Goal: Transaction & Acquisition: Download file/media

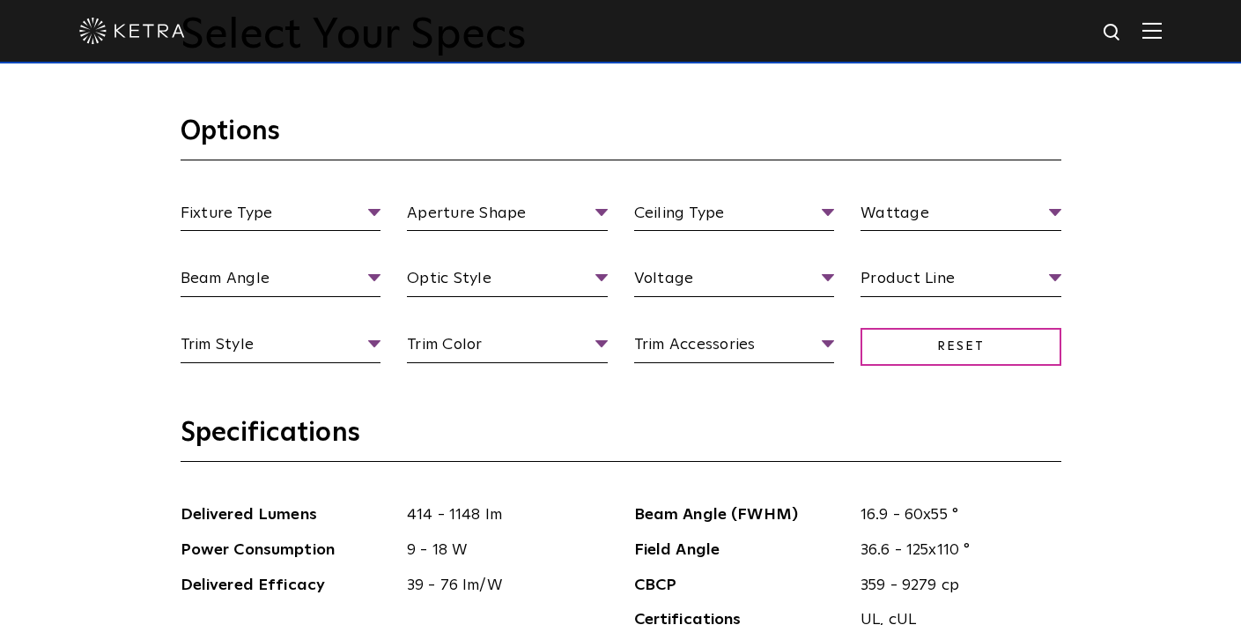
scroll to position [1586, 0]
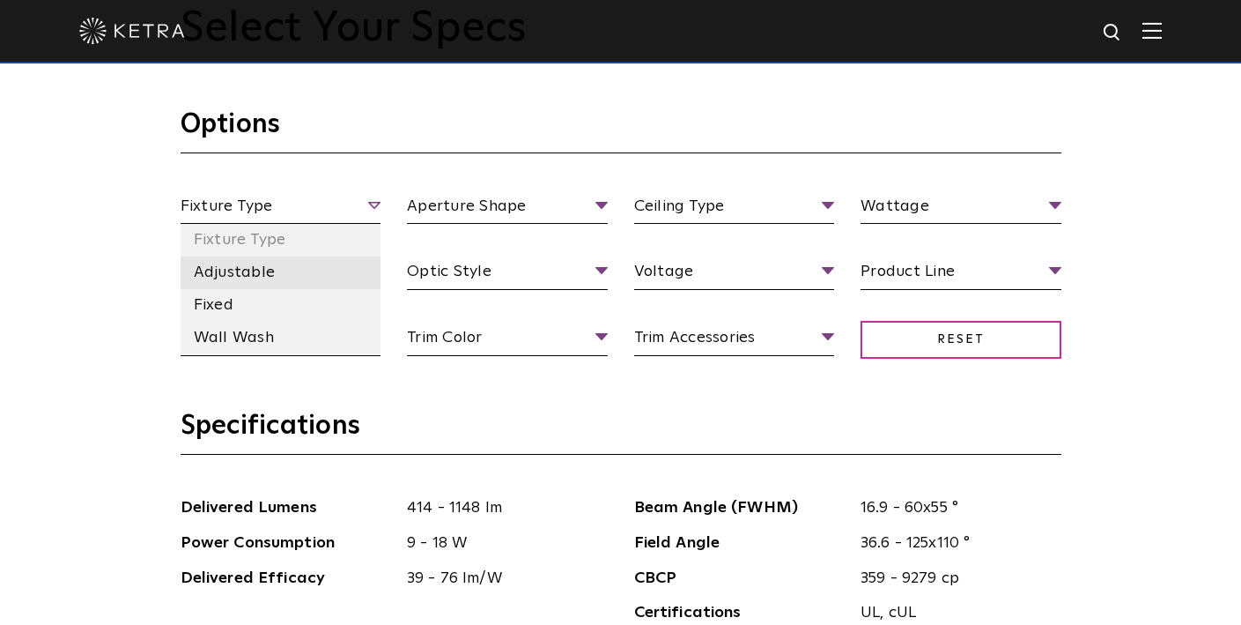
click at [260, 278] on li "Adjustable" at bounding box center [281, 272] width 201 height 33
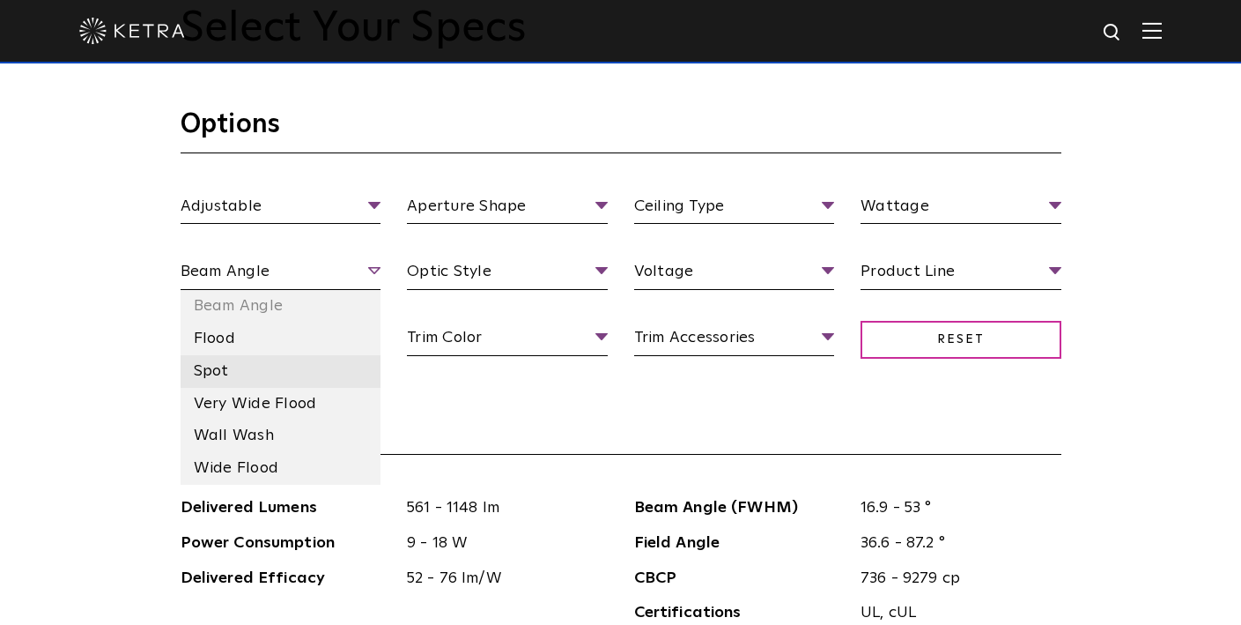
click at [231, 364] on li "Spot" at bounding box center [281, 371] width 201 height 33
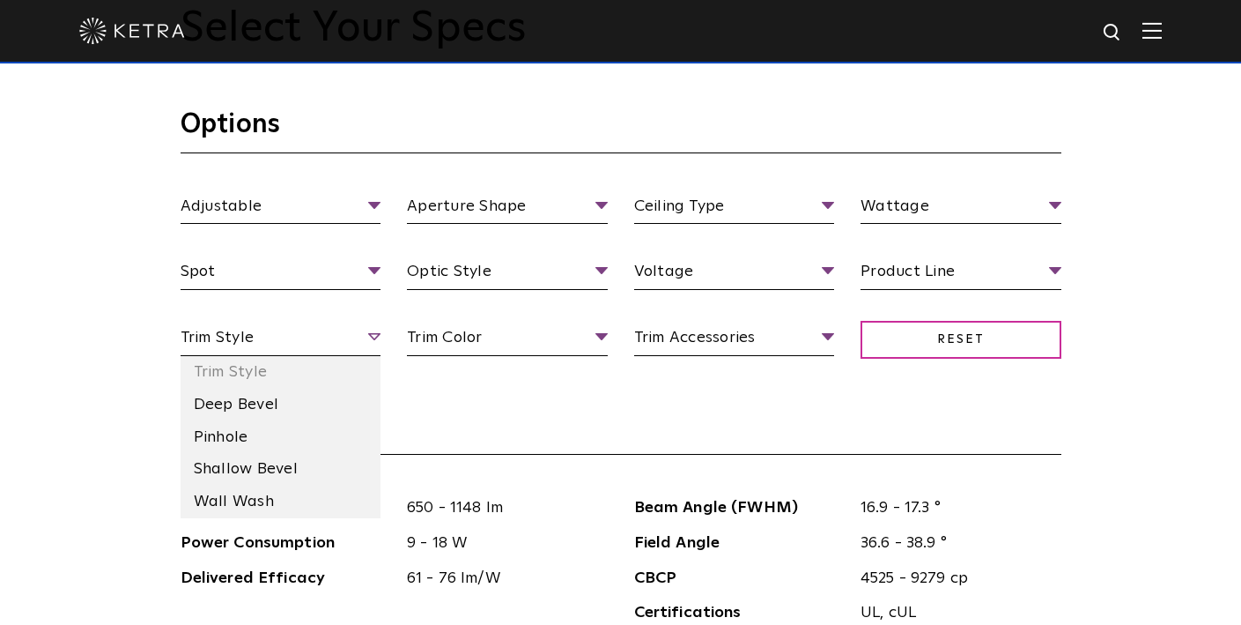
click at [355, 336] on span "Trim Style" at bounding box center [281, 340] width 201 height 31
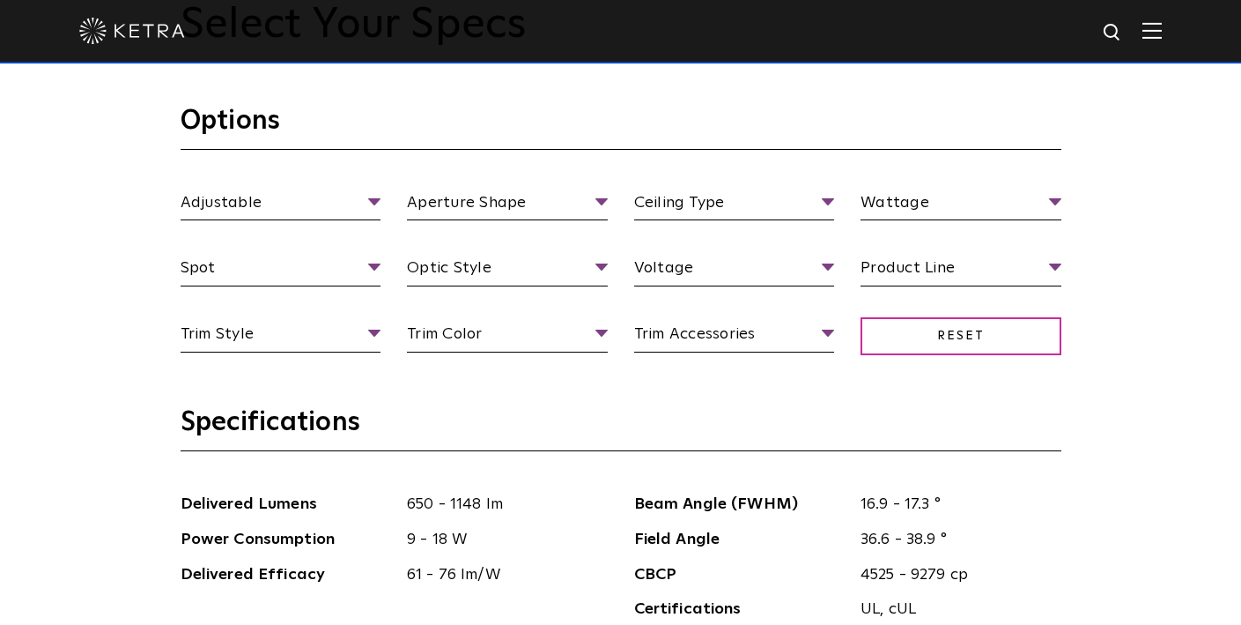
scroll to position [1606, 0]
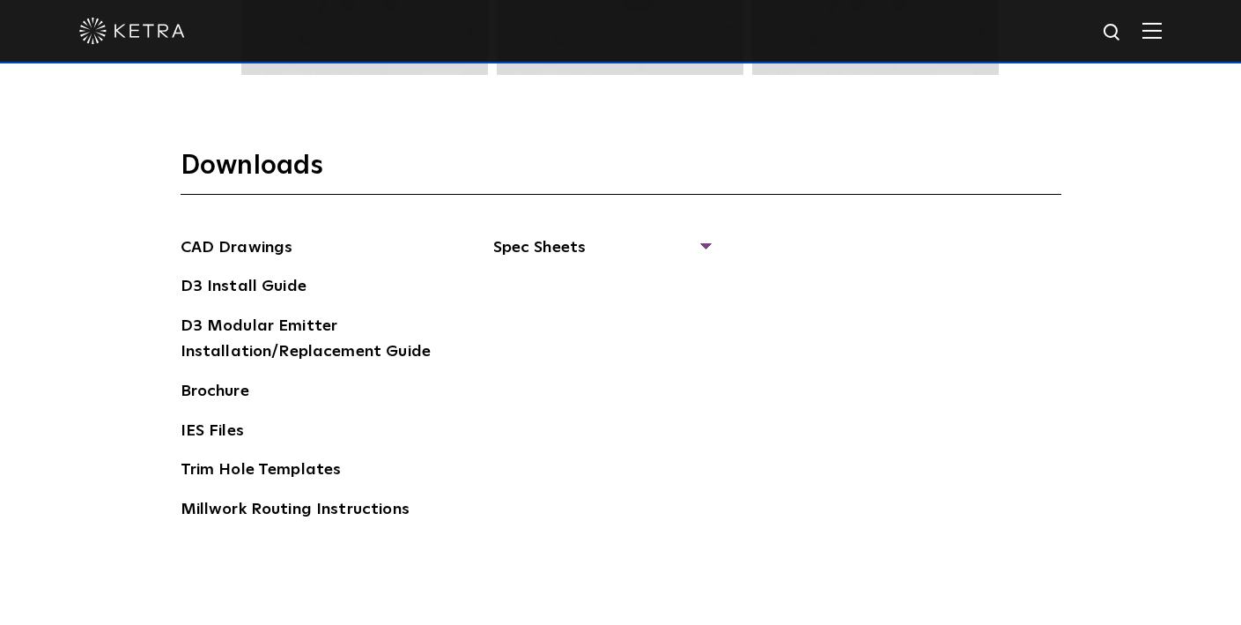
scroll to position [2597, 0]
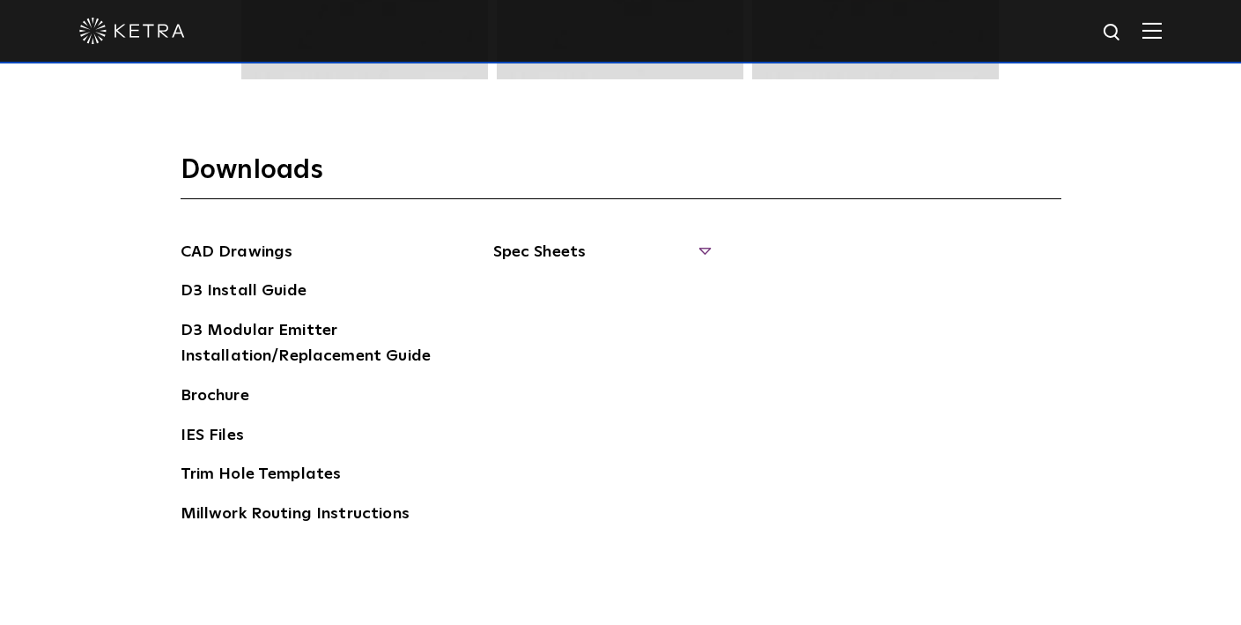
click at [588, 250] on span "Spec Sheets" at bounding box center [601, 259] width 216 height 39
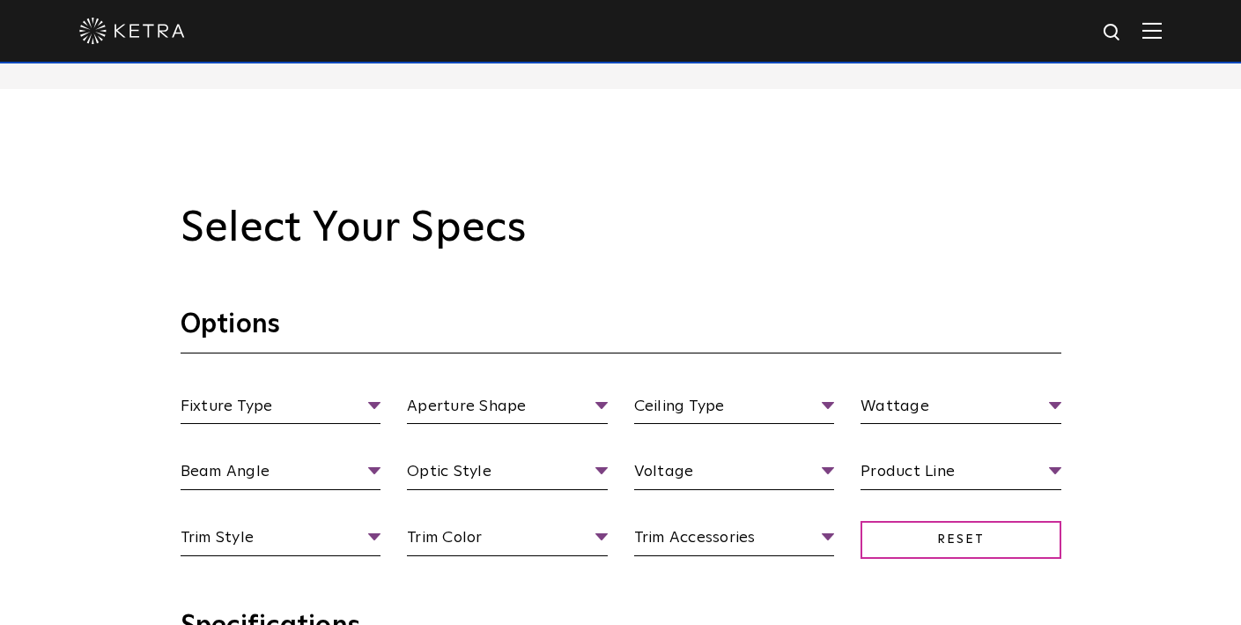
scroll to position [1382, 0]
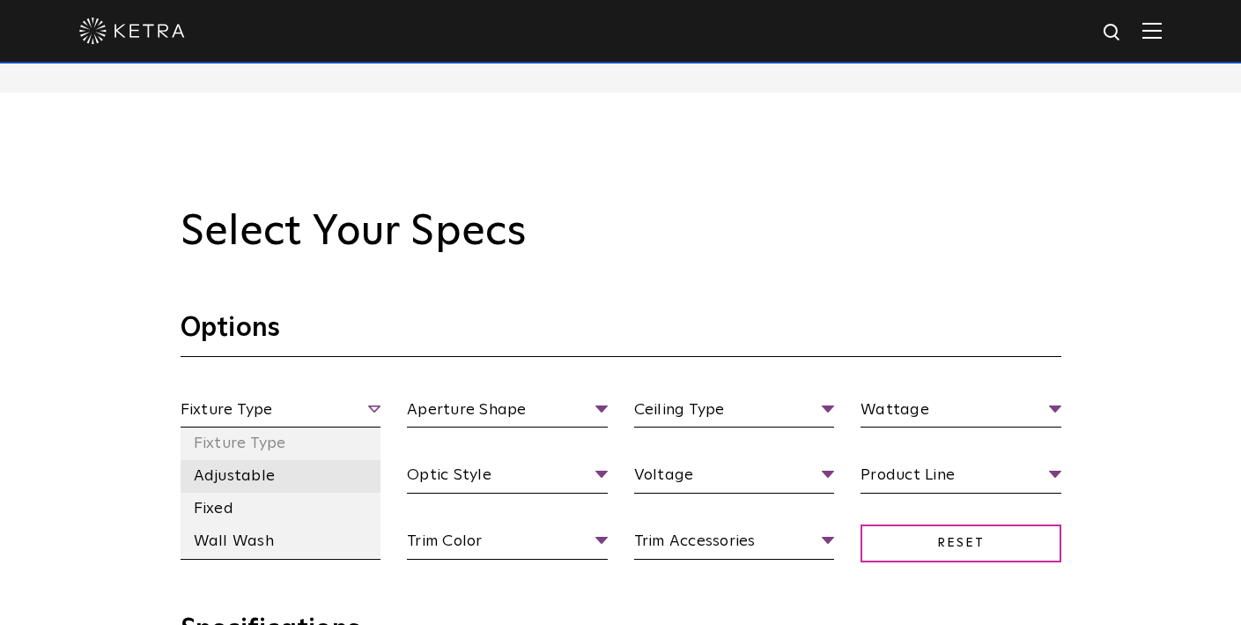
click at [285, 476] on li "Adjustable" at bounding box center [281, 476] width 201 height 33
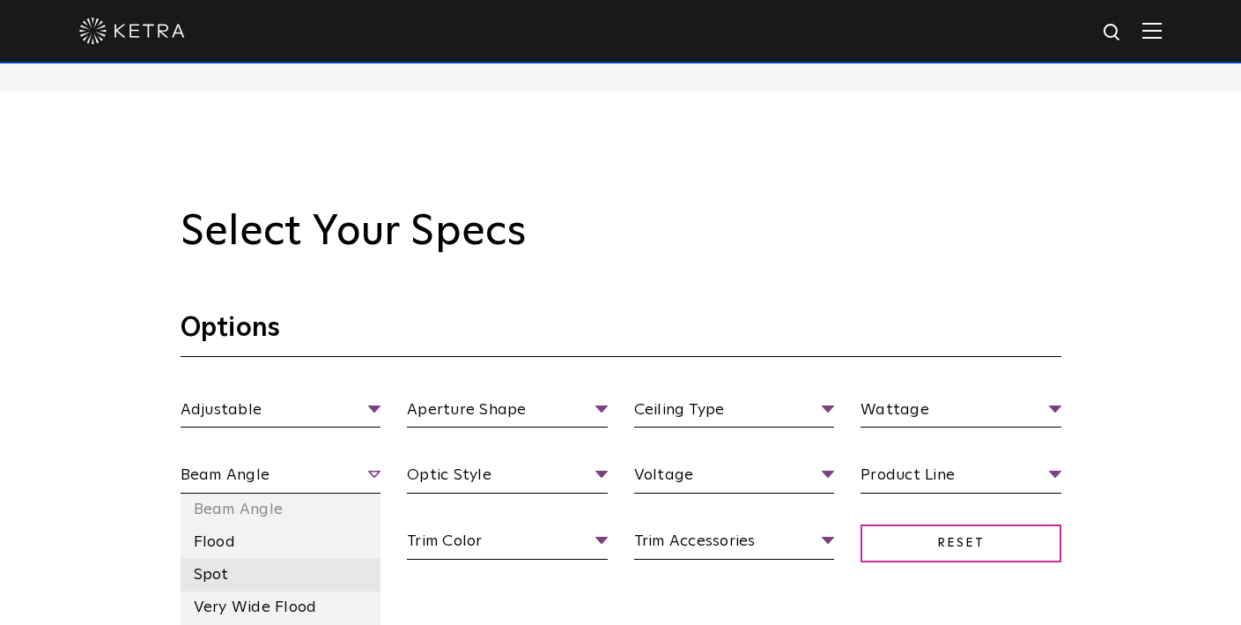
click at [226, 572] on li "Spot" at bounding box center [281, 575] width 201 height 33
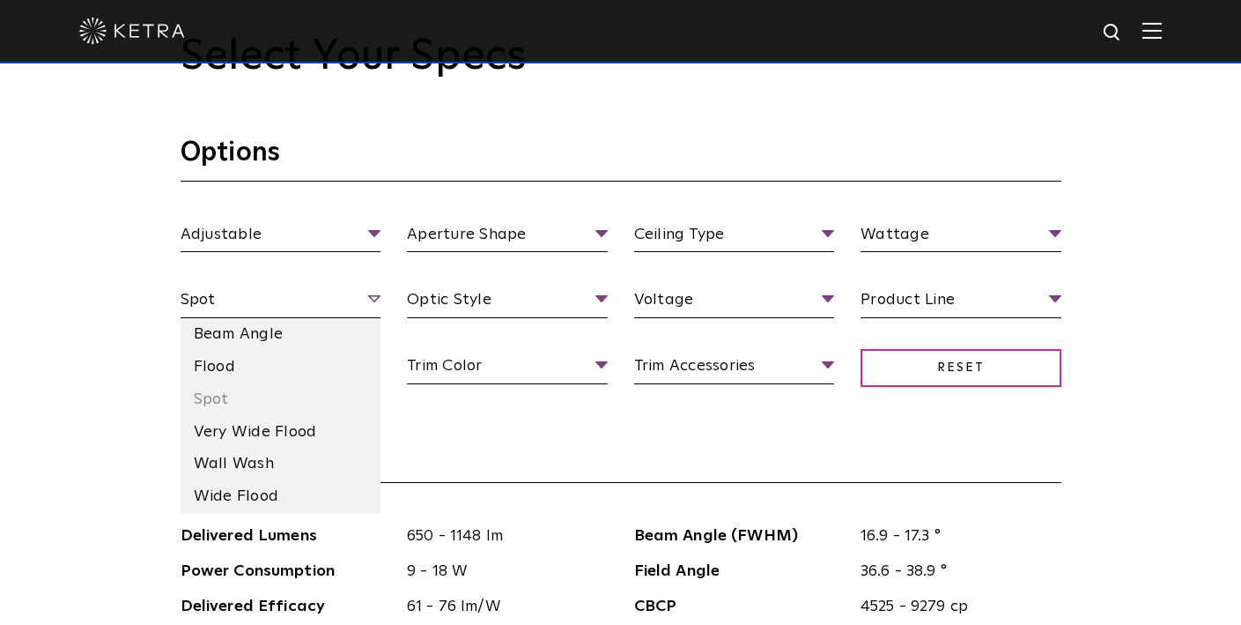
scroll to position [1567, 0]
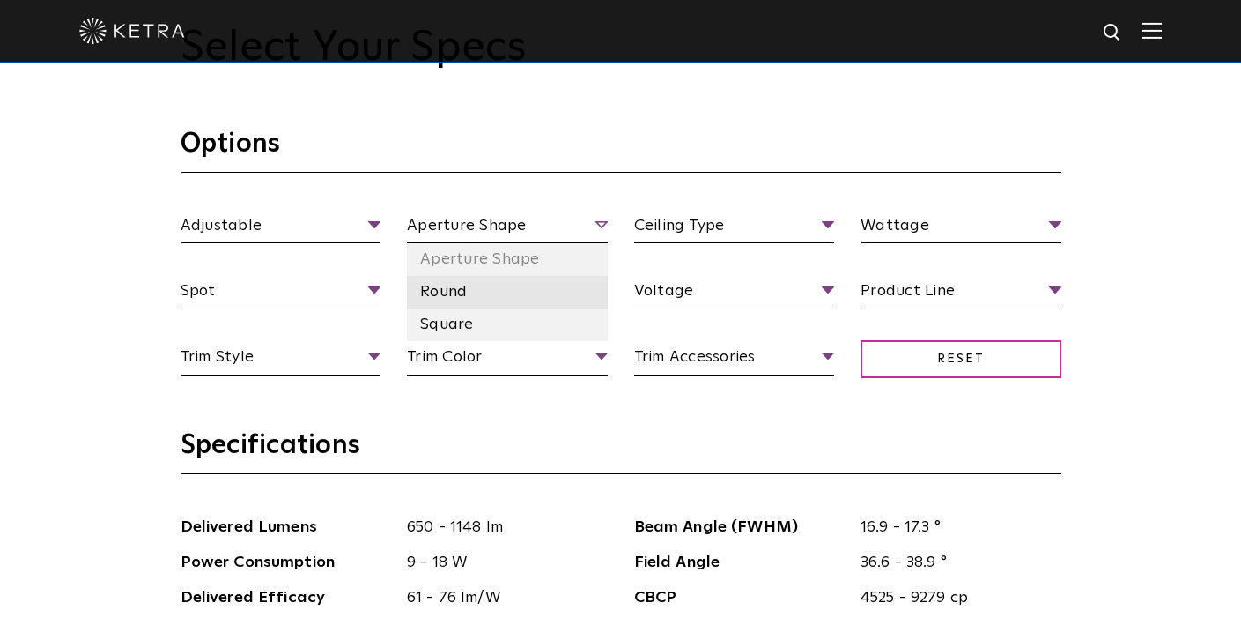
click at [456, 293] on li "Round" at bounding box center [507, 292] width 201 height 33
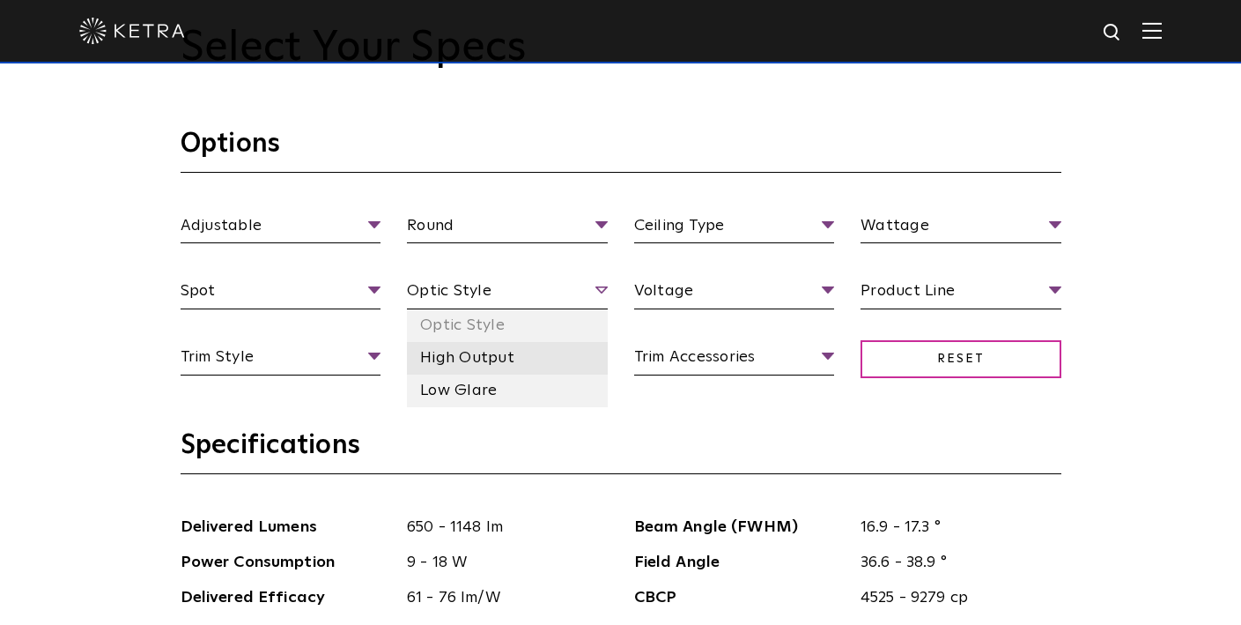
click at [510, 358] on li "High Output" at bounding box center [507, 358] width 201 height 33
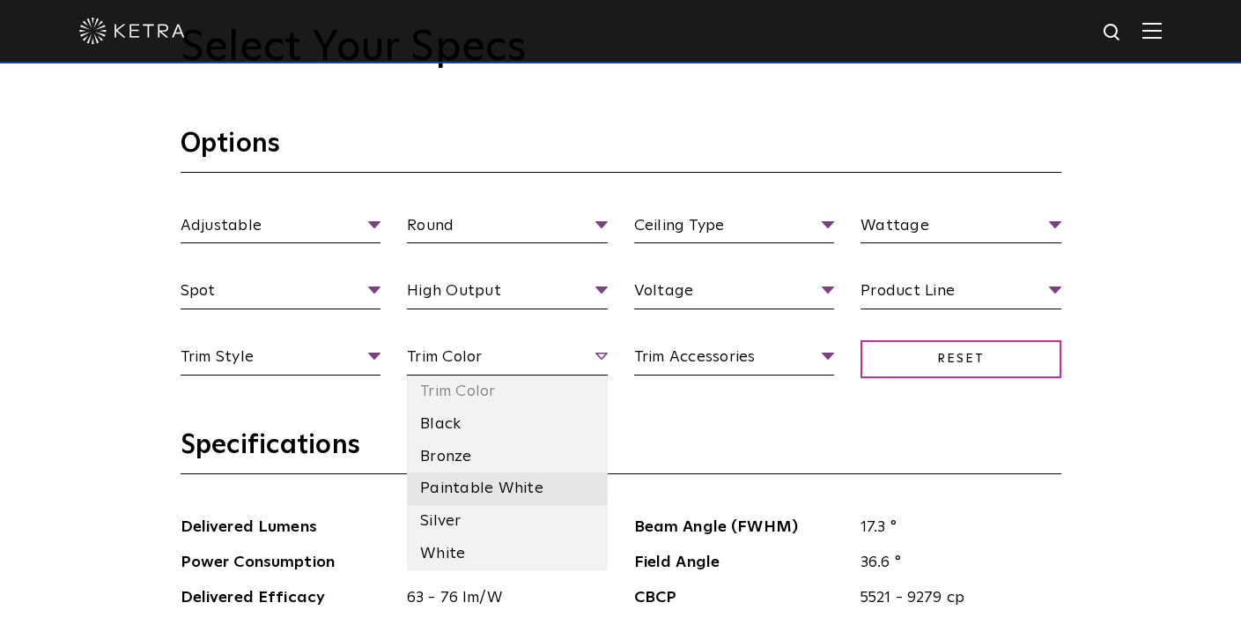
click at [486, 481] on li "Paintable White" at bounding box center [507, 488] width 201 height 33
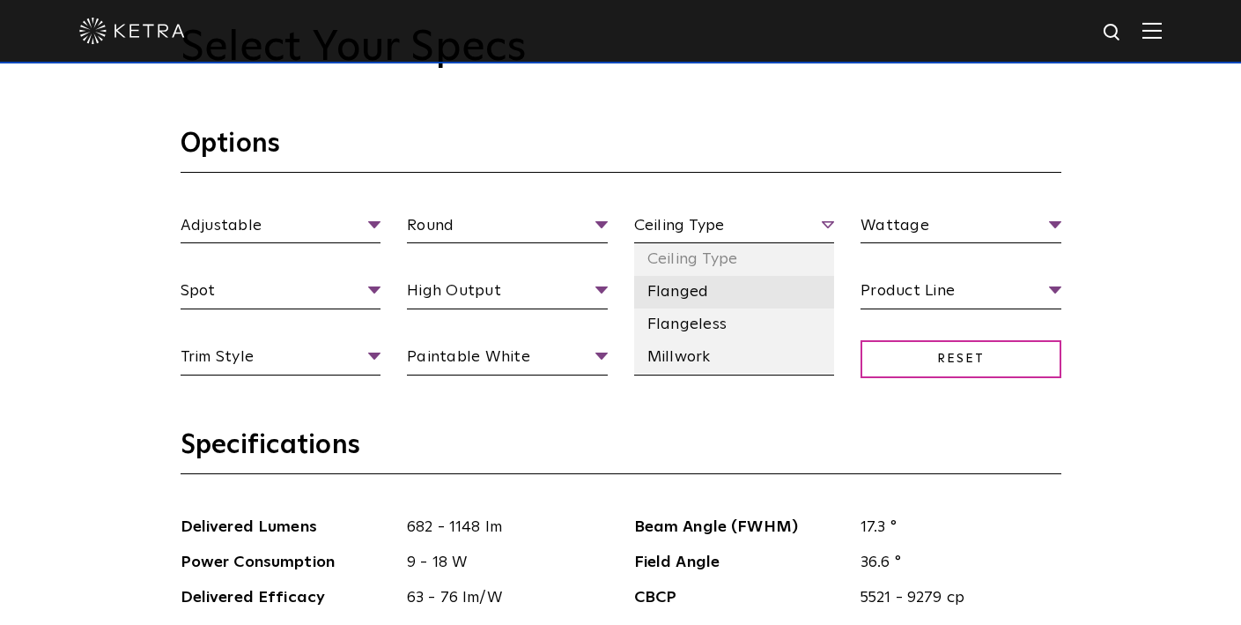
click at [704, 291] on li "Flanged" at bounding box center [734, 292] width 201 height 33
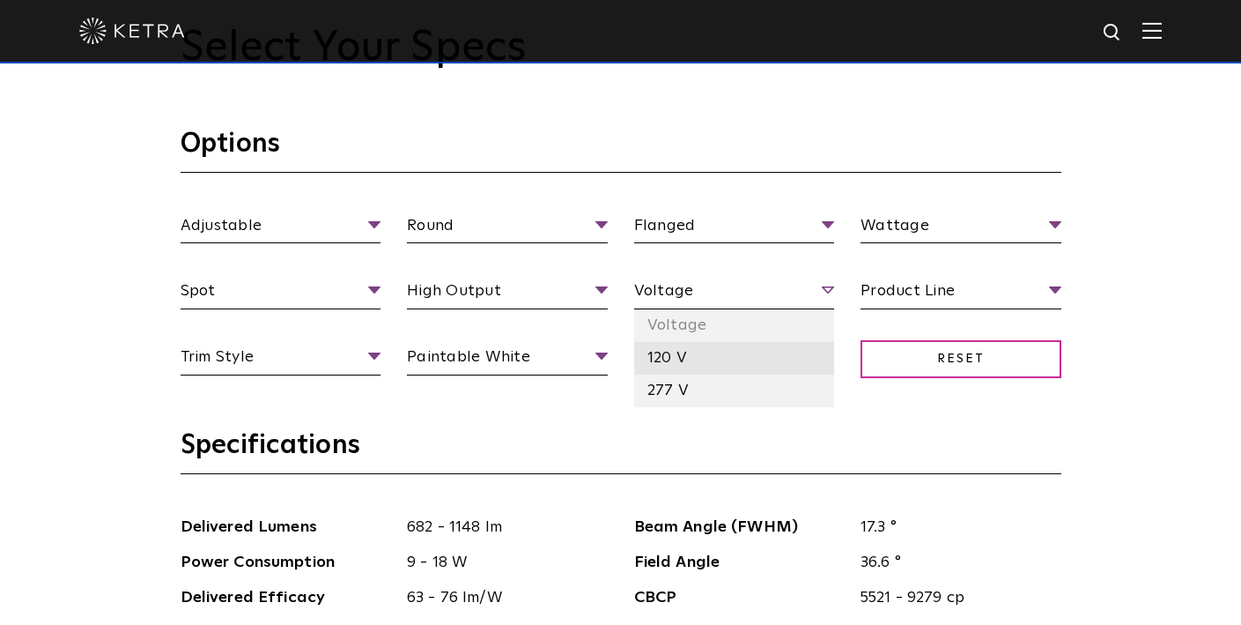
click at [711, 360] on li "120 V" at bounding box center [734, 358] width 201 height 33
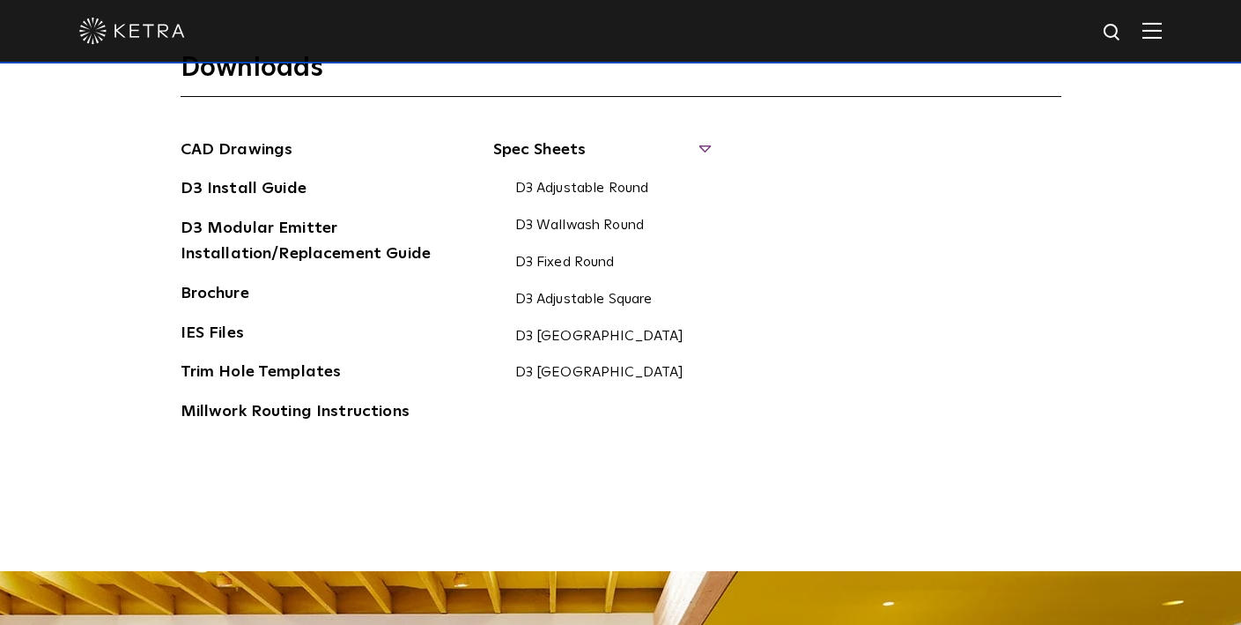
scroll to position [2692, 0]
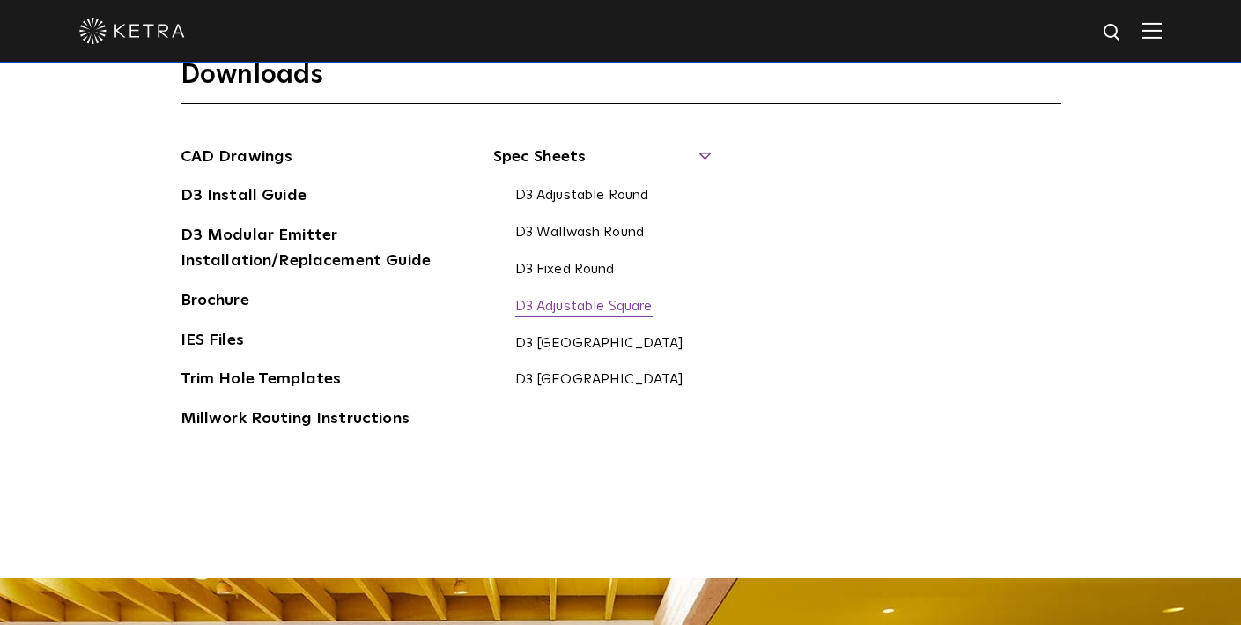
click at [582, 310] on link "D3 Adjustable Square" at bounding box center [583, 307] width 137 height 19
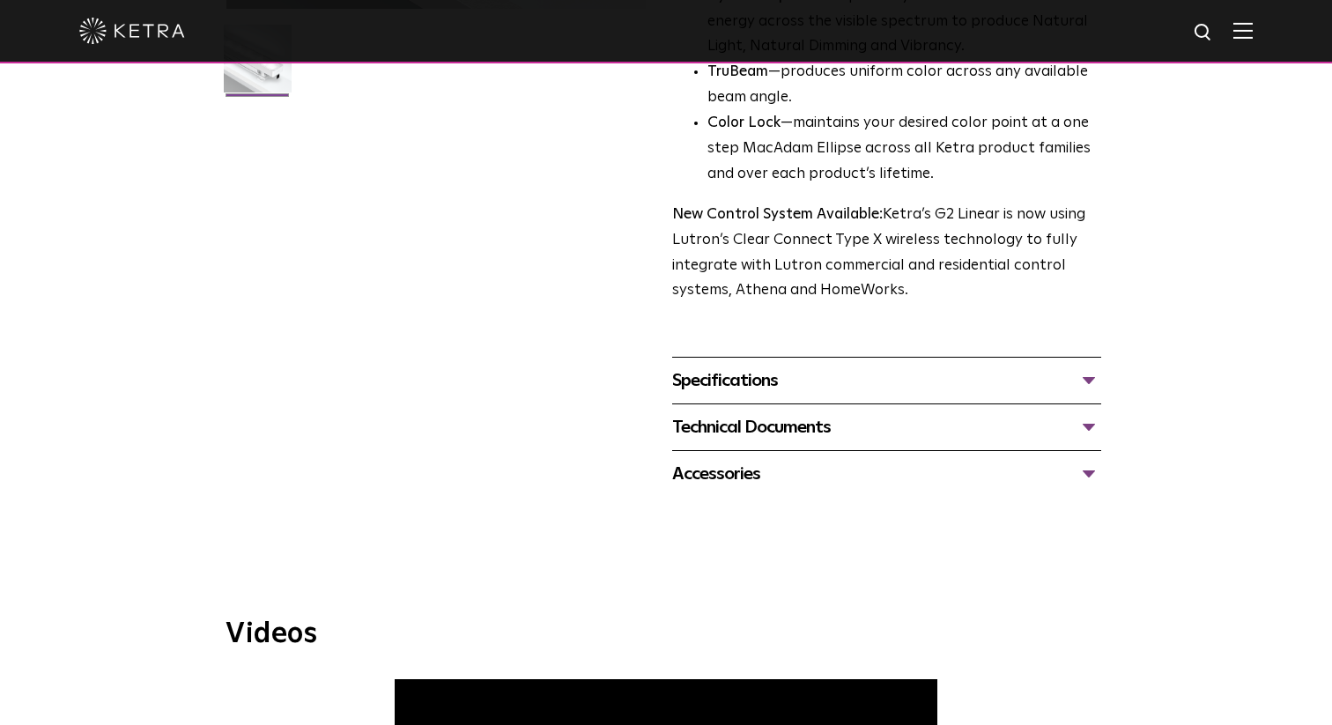
scroll to position [480, 0]
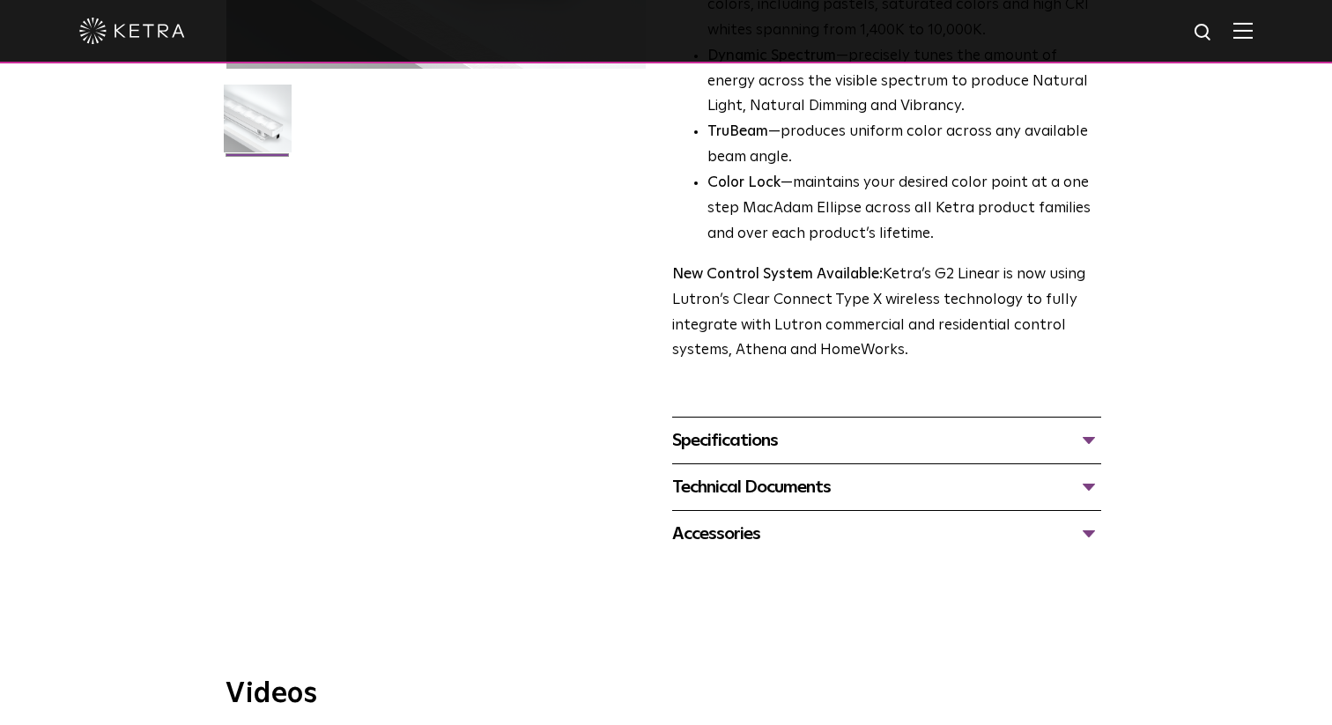
click at [749, 442] on div "Specifications" at bounding box center [886, 440] width 429 height 28
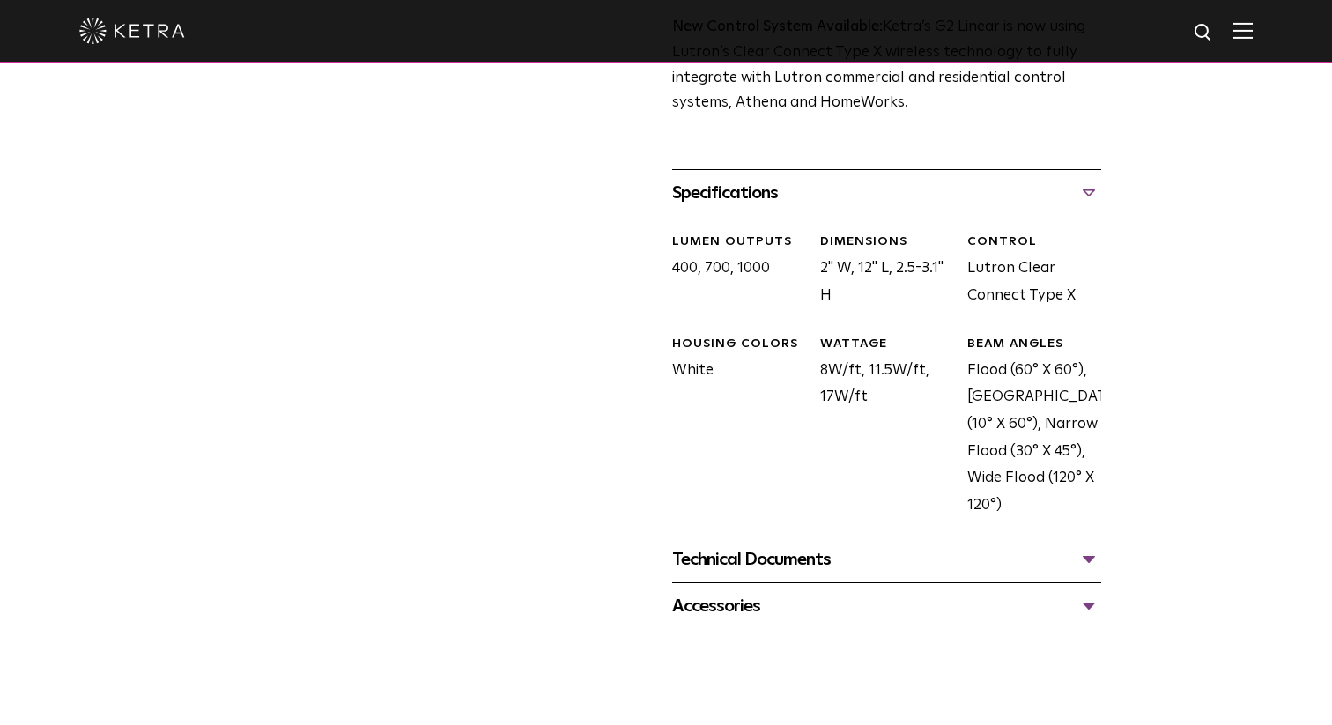
scroll to position [792, 0]
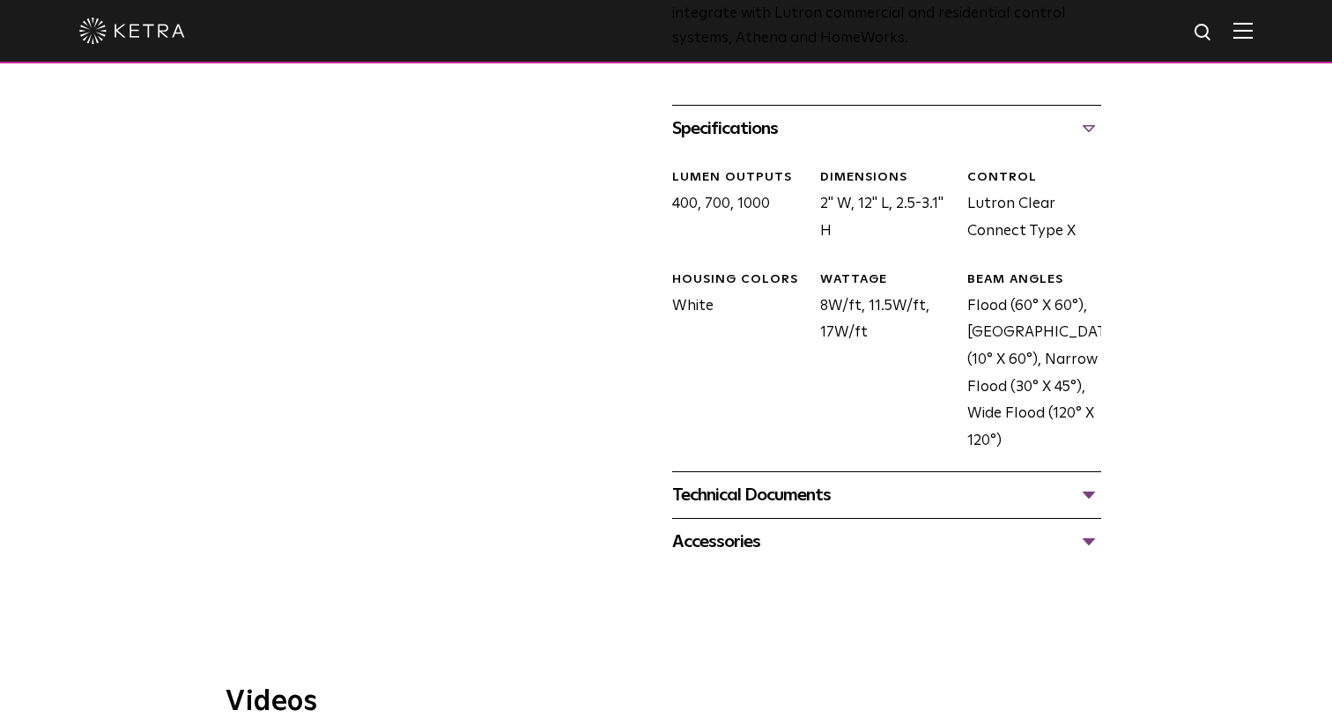
click at [798, 493] on div "Technical Documents" at bounding box center [886, 495] width 429 height 28
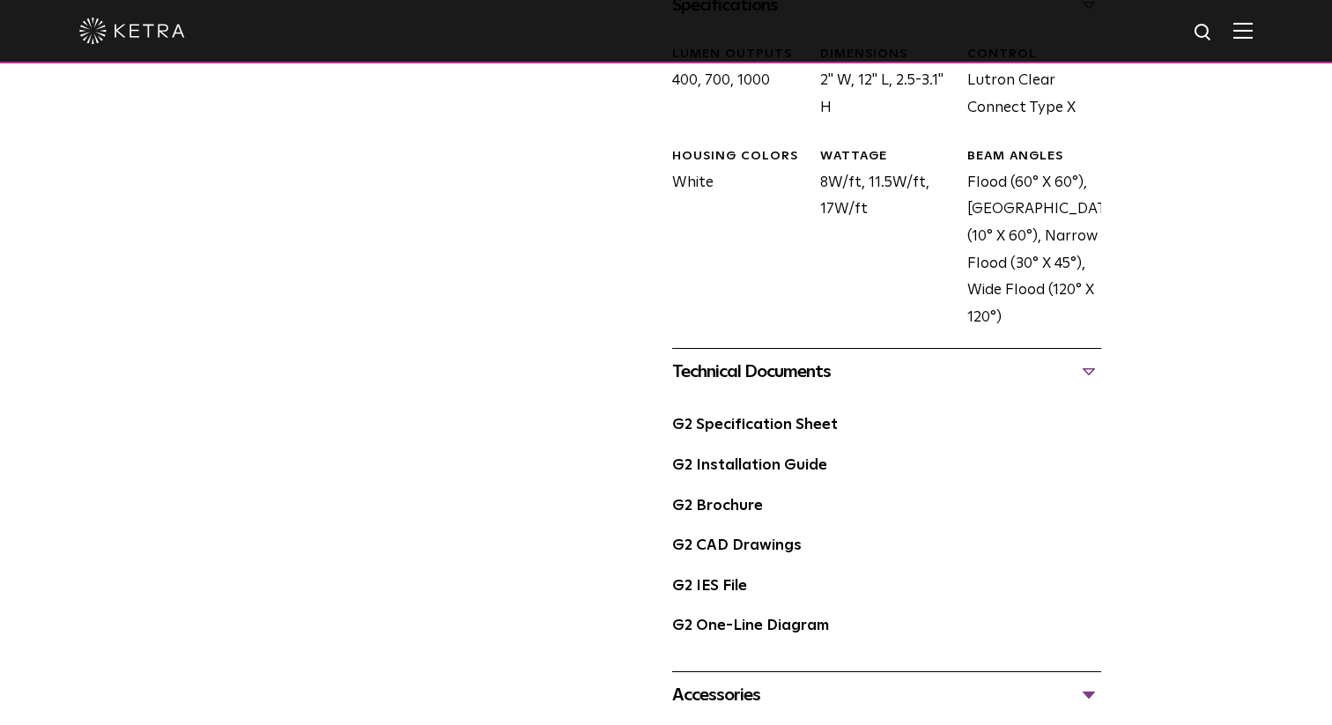
scroll to position [967, 0]
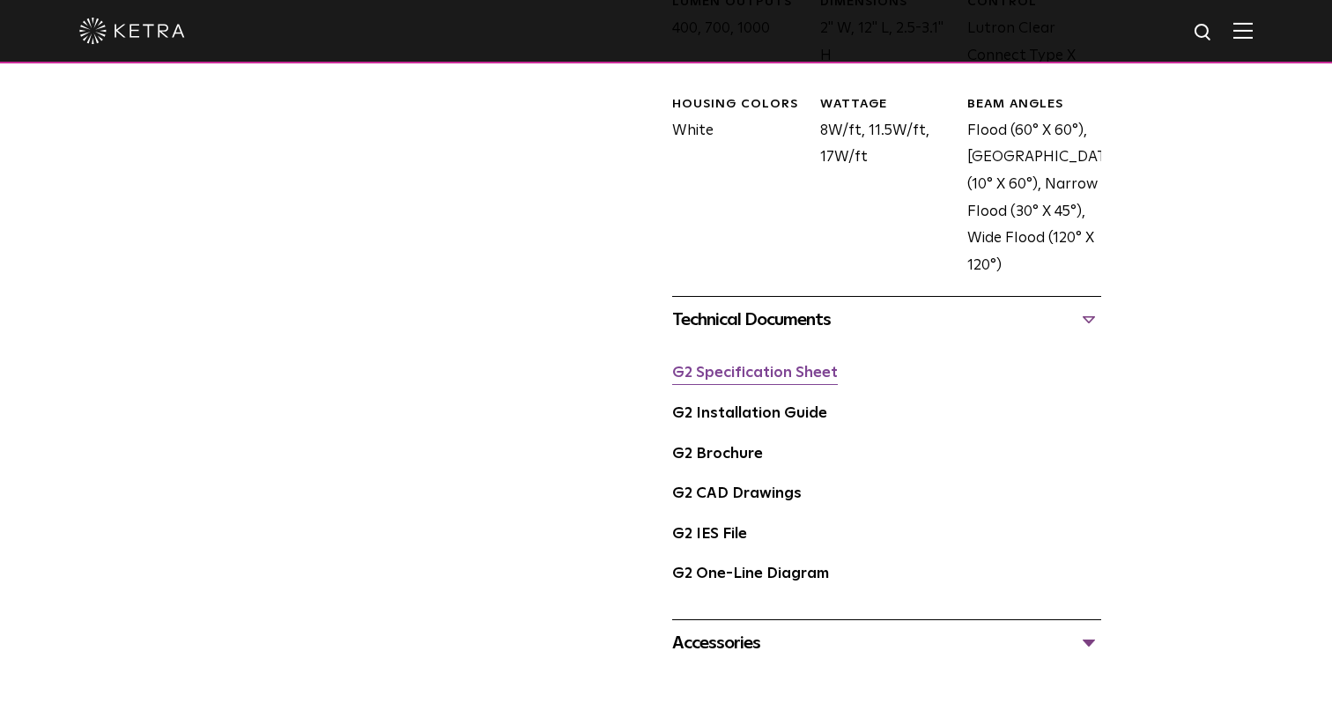
click at [800, 371] on link "G2 Specification Sheet" at bounding box center [755, 373] width 166 height 15
